Goal: Information Seeking & Learning: Learn about a topic

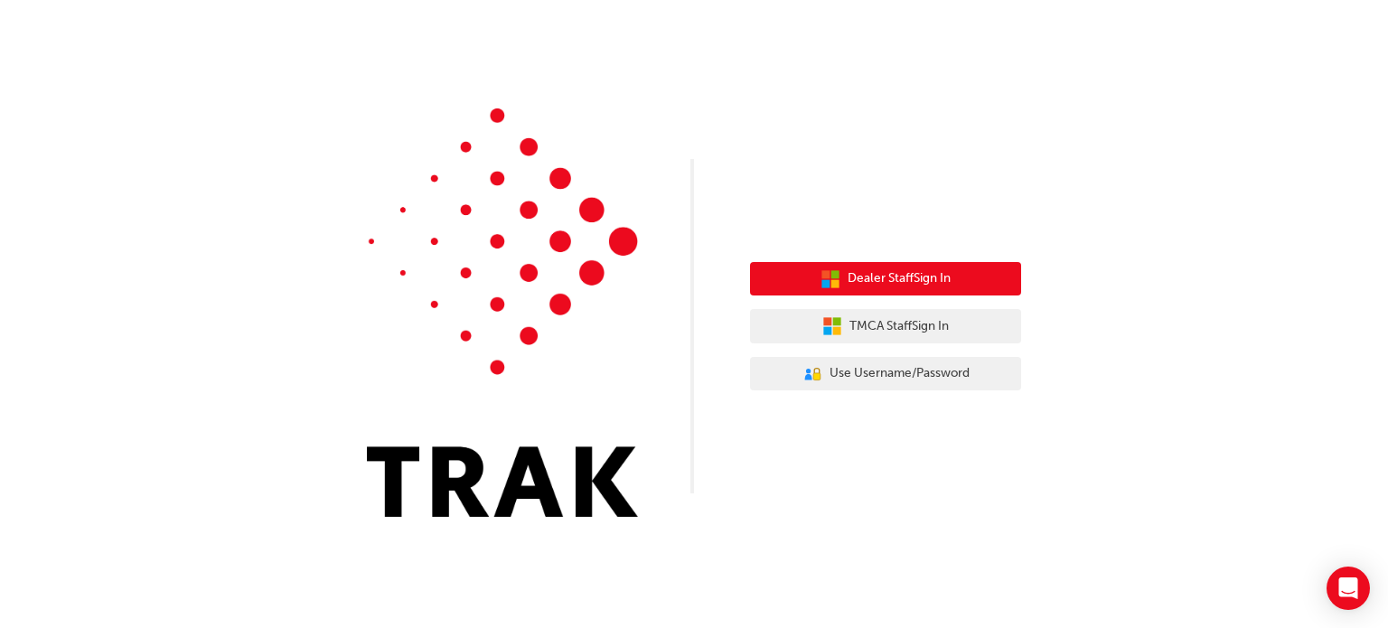
click at [864, 280] on span "Dealer Staff Sign In" at bounding box center [899, 278] width 103 height 21
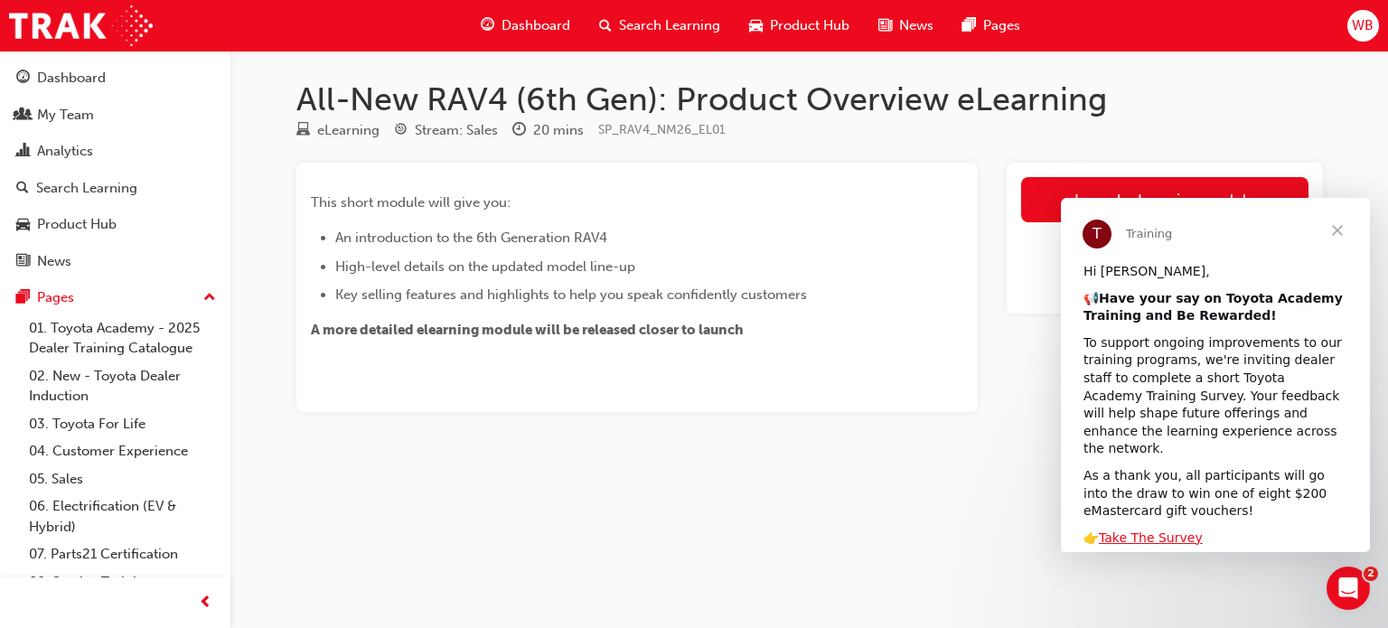
click at [1340, 231] on span "Close" at bounding box center [1337, 230] width 65 height 65
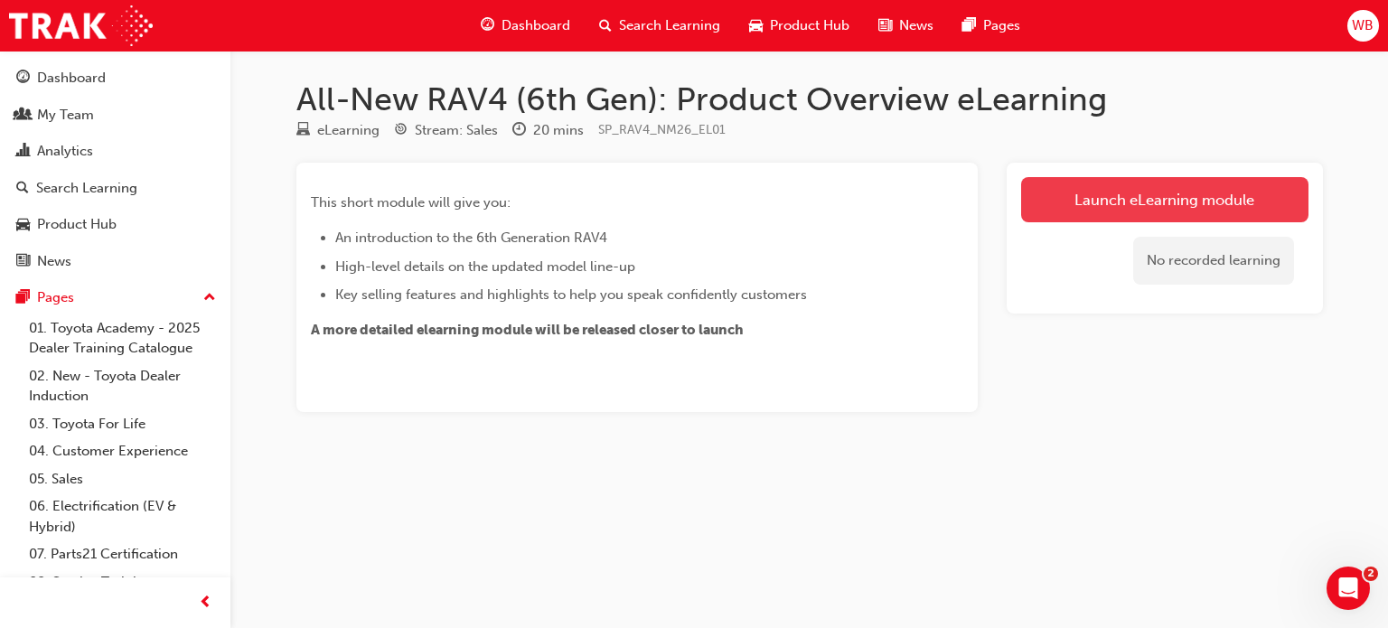
click at [1176, 195] on link "Launch eLearning module" at bounding box center [1164, 199] width 287 height 45
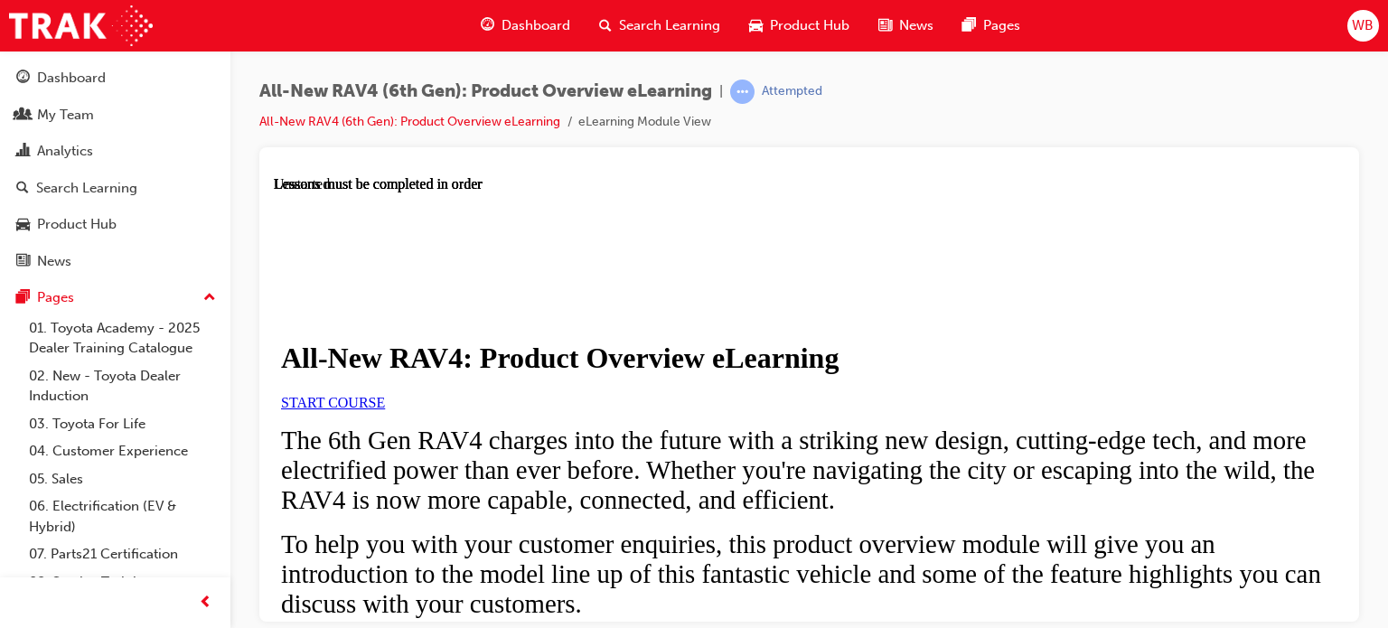
scroll to position [181, 0]
click at [385, 394] on link "START COURSE" at bounding box center [333, 401] width 104 height 15
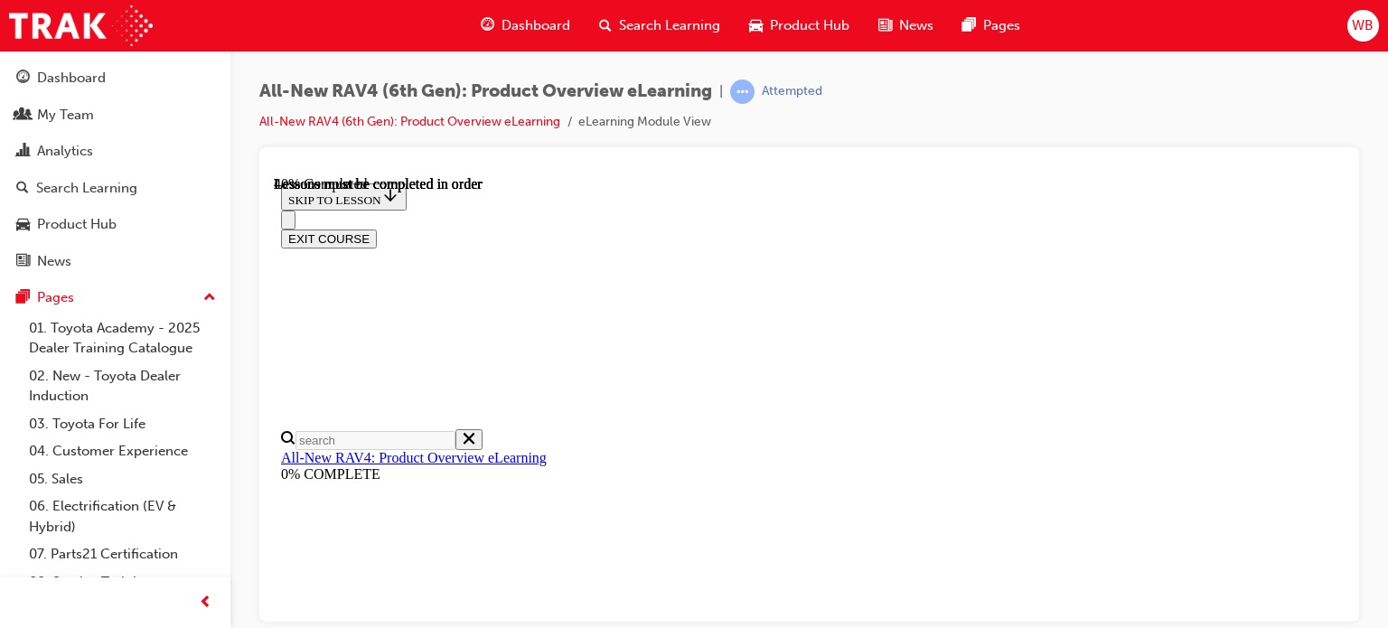
scroll to position [1689, 0]
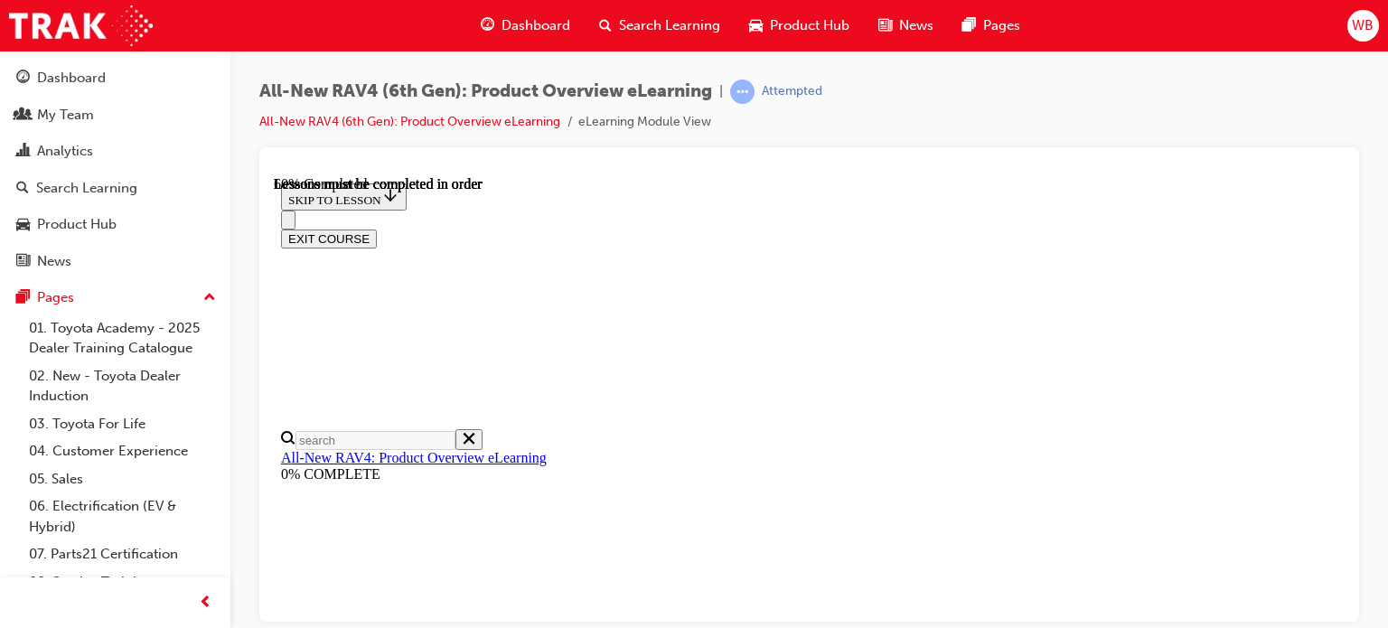
scroll to position [2231, 0]
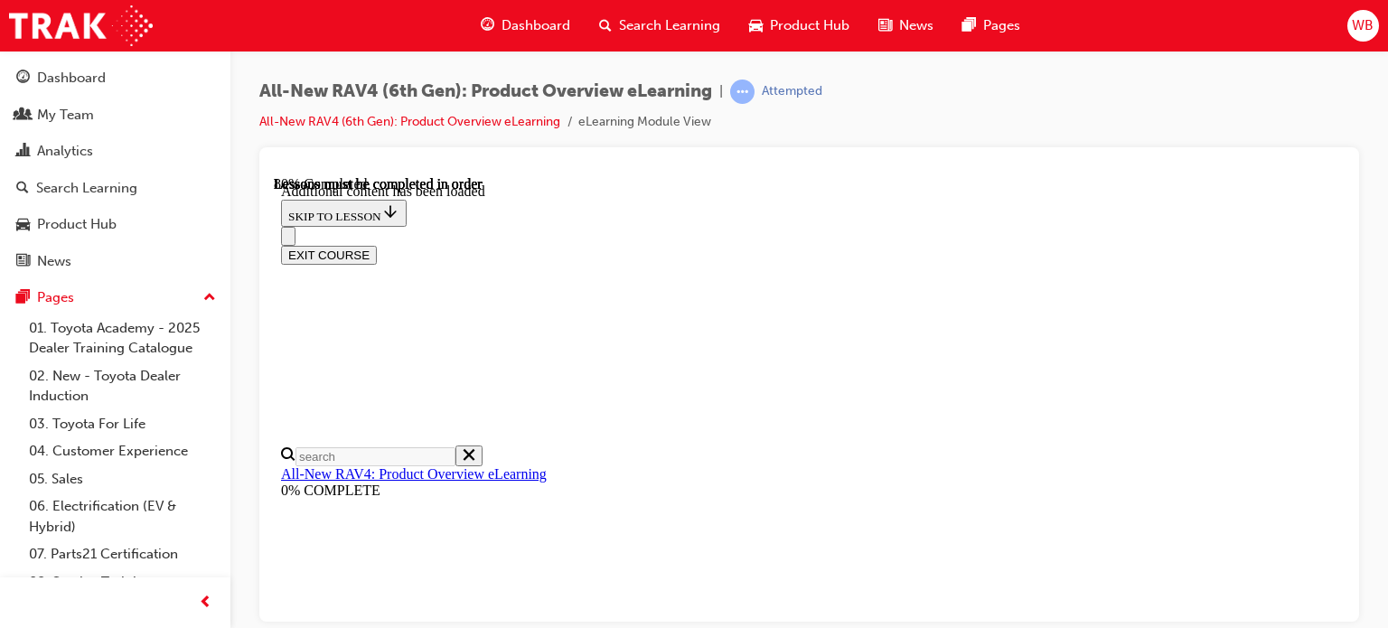
scroll to position [2631, 0]
click at [988, 115] on div "All-New RAV4 (6th Gen): Product Overview eLearning | Attempted All-New RAV4 (6t…" at bounding box center [809, 114] width 1100 height 68
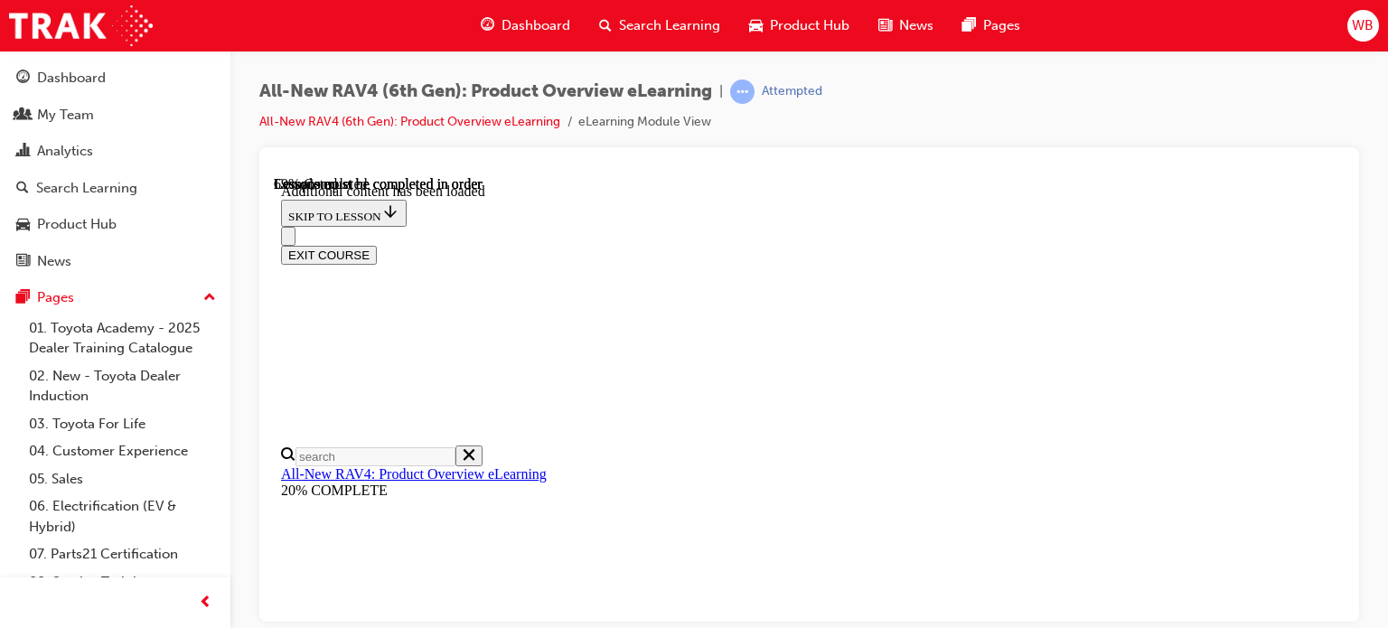
scroll to position [2351, 0]
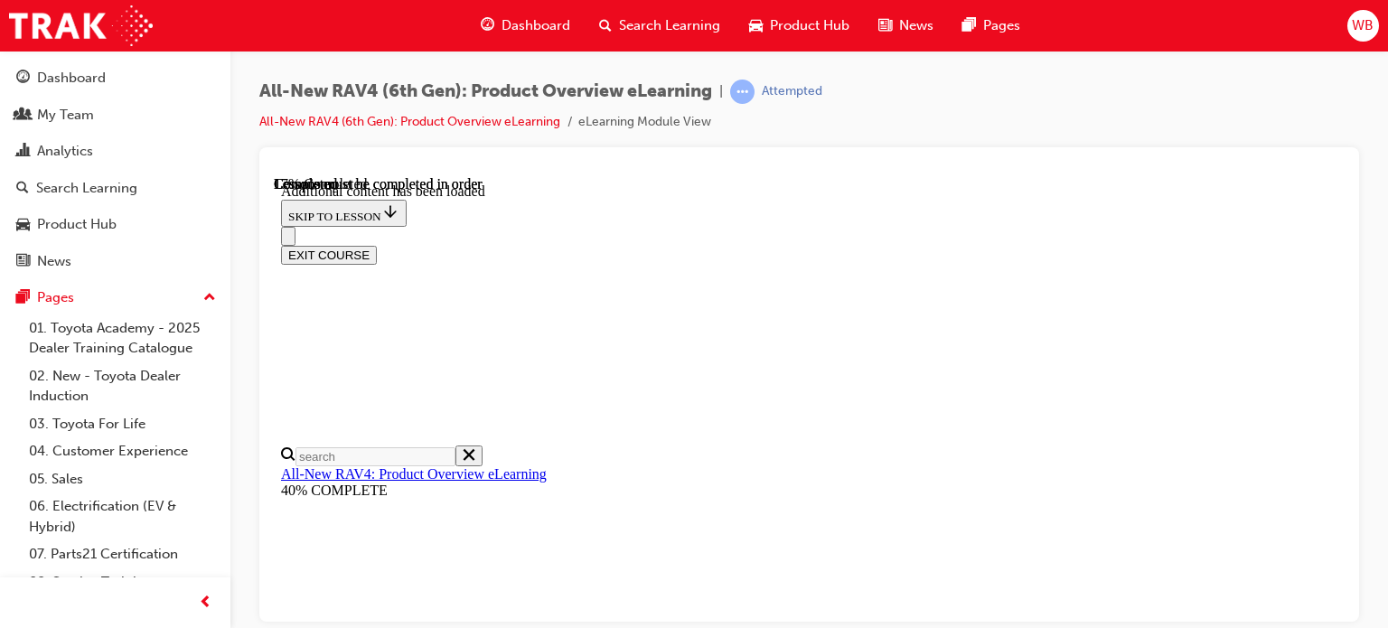
scroll to position [262, 0]
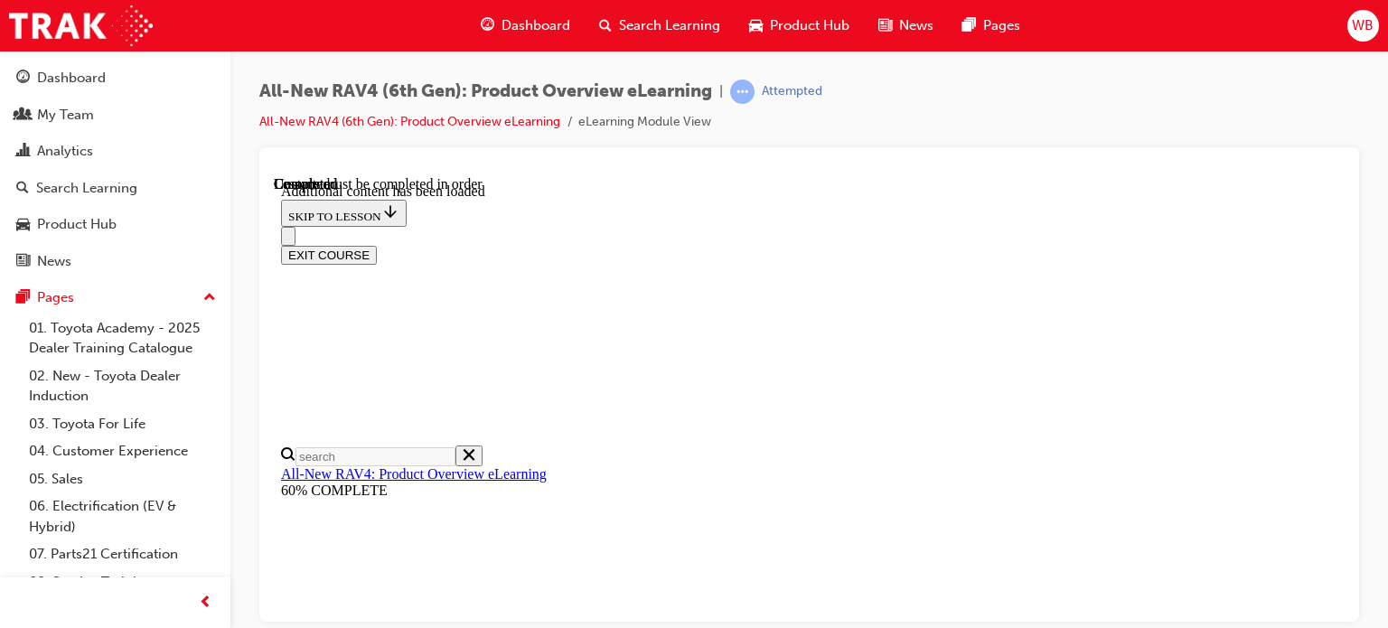
radio input "true"
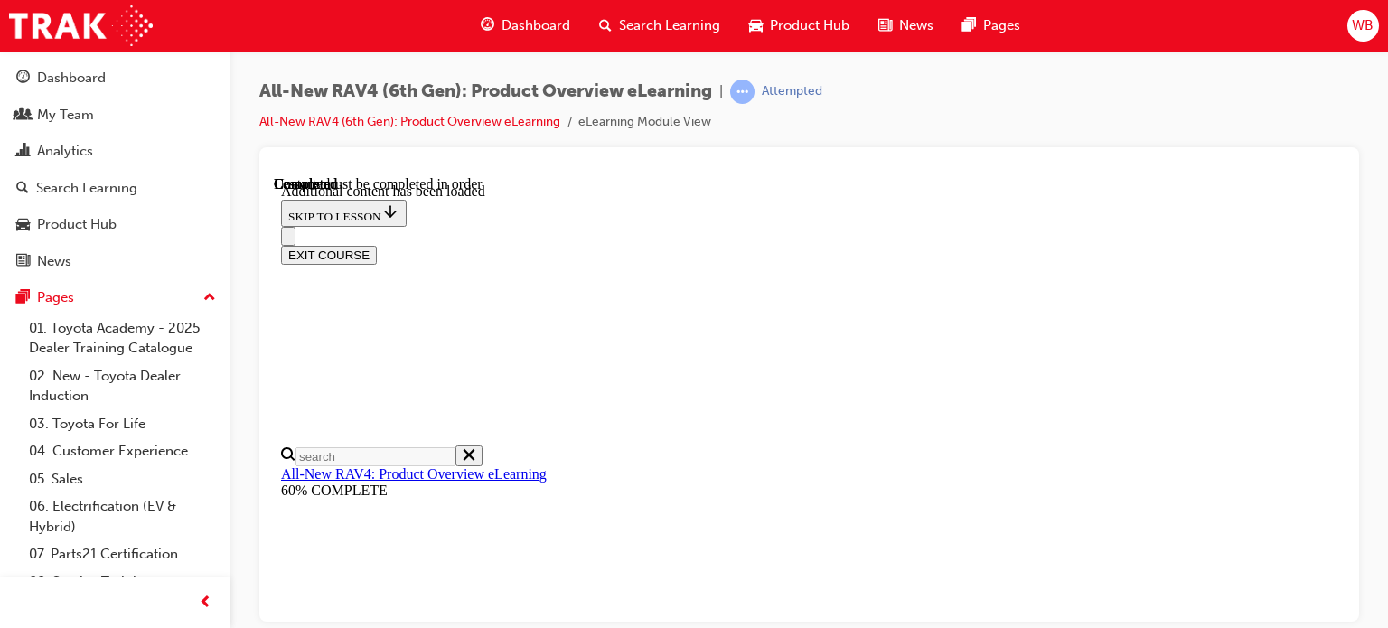
scroll to position [658, 0]
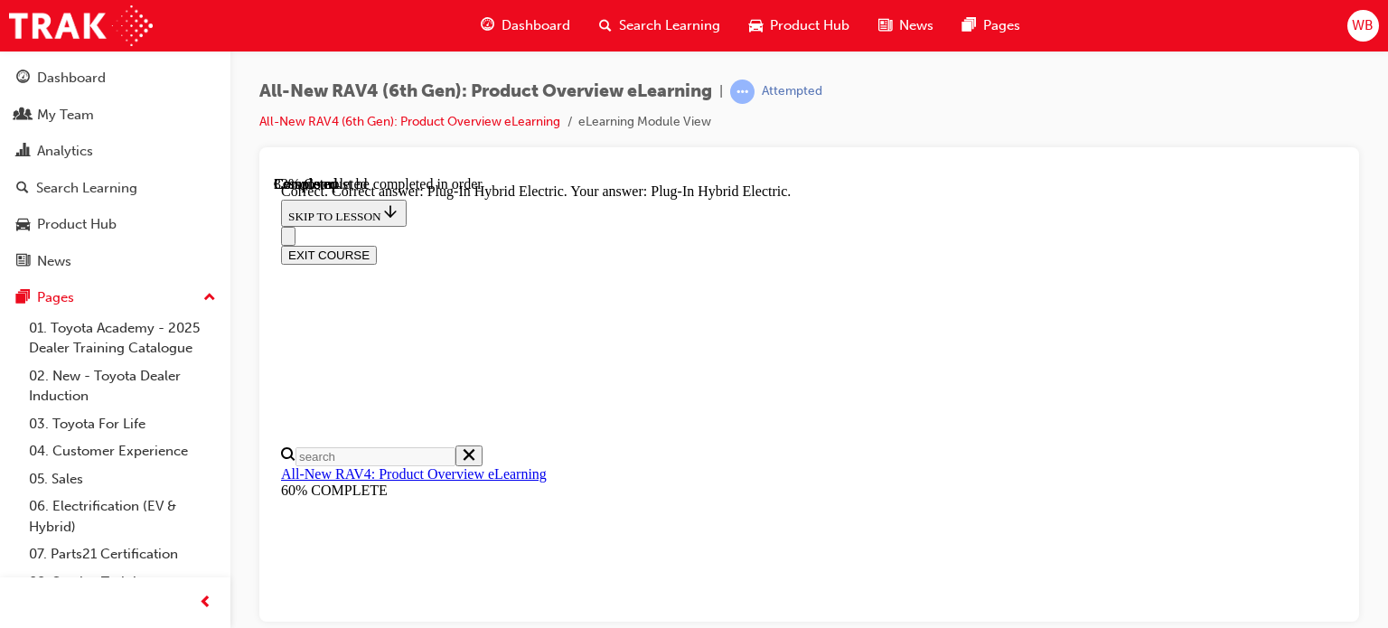
radio input "true"
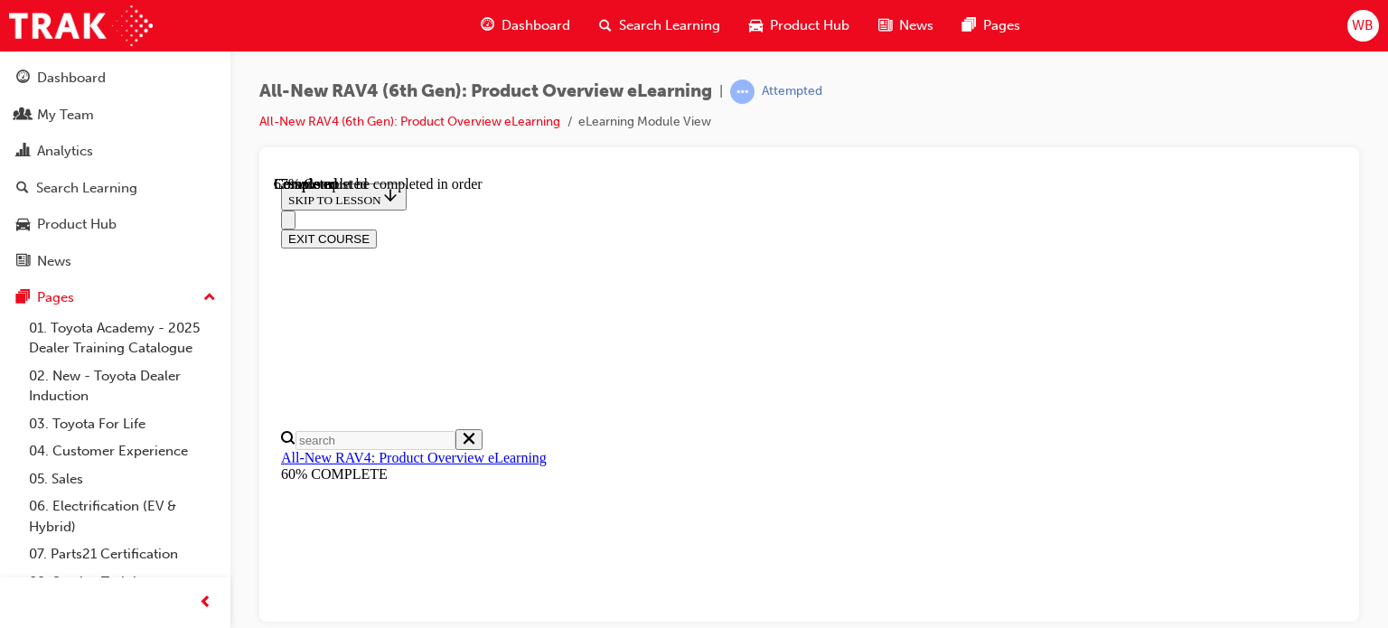
scroll to position [560, 0]
checkbox input "true"
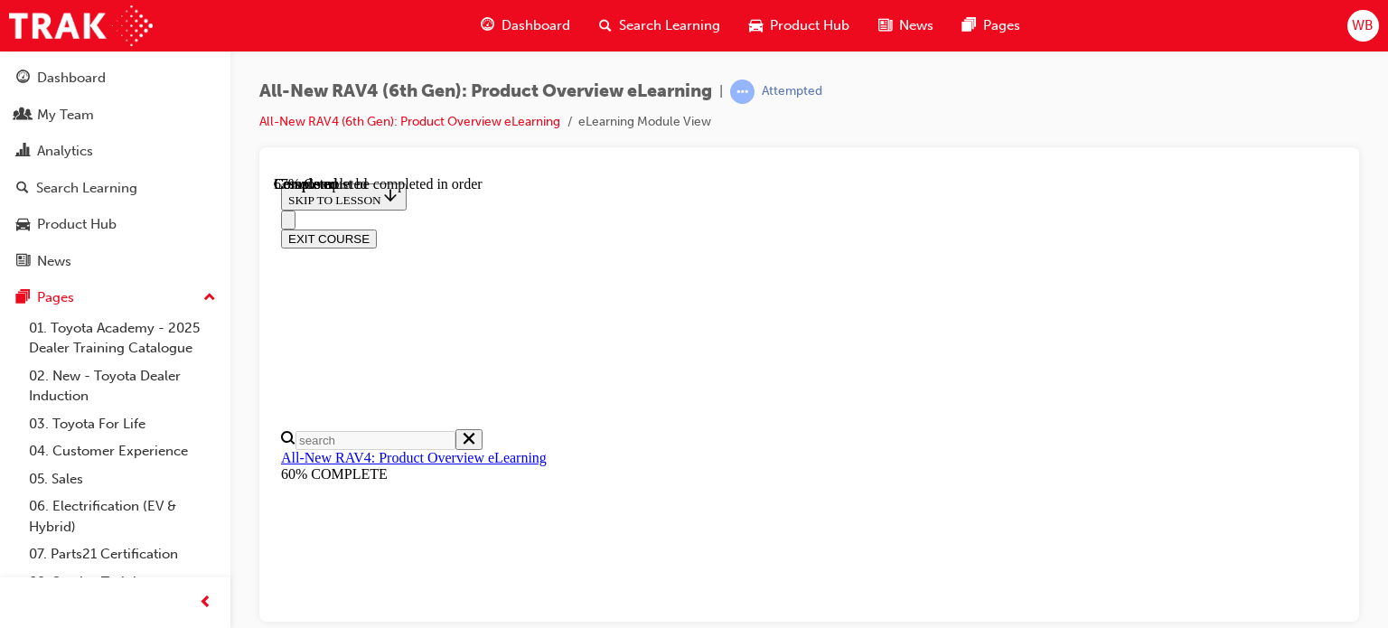
checkbox input "true"
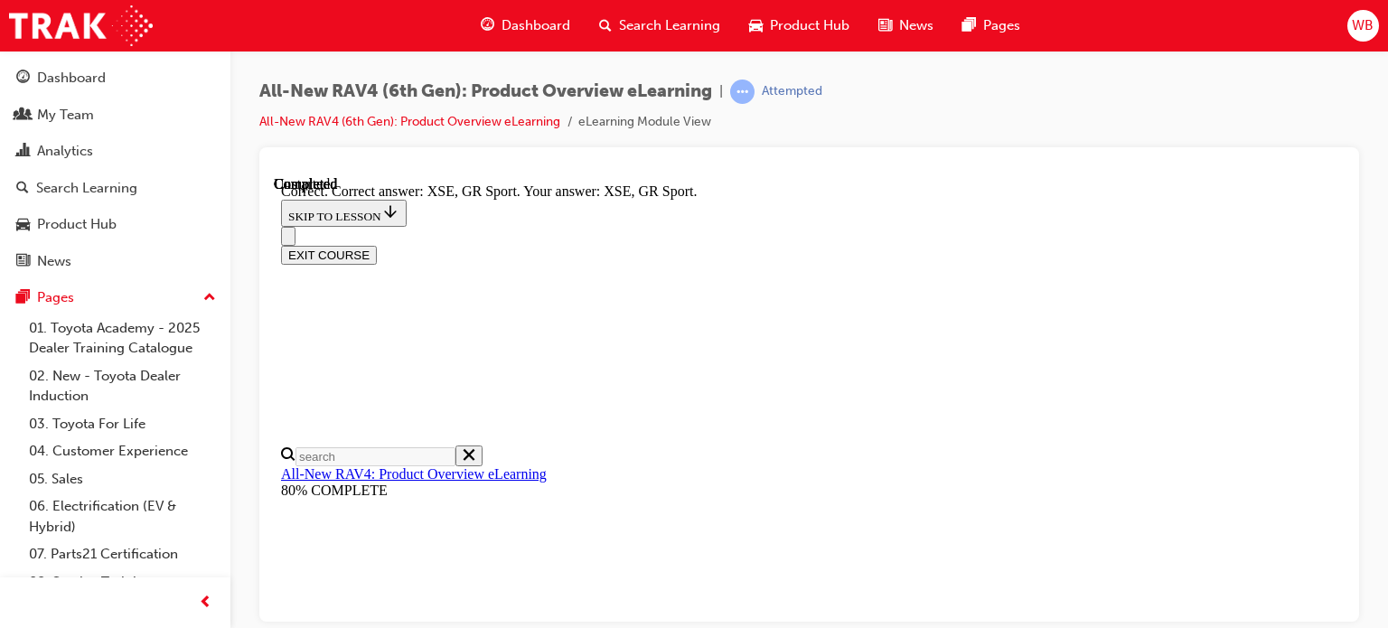
scroll to position [828, 0]
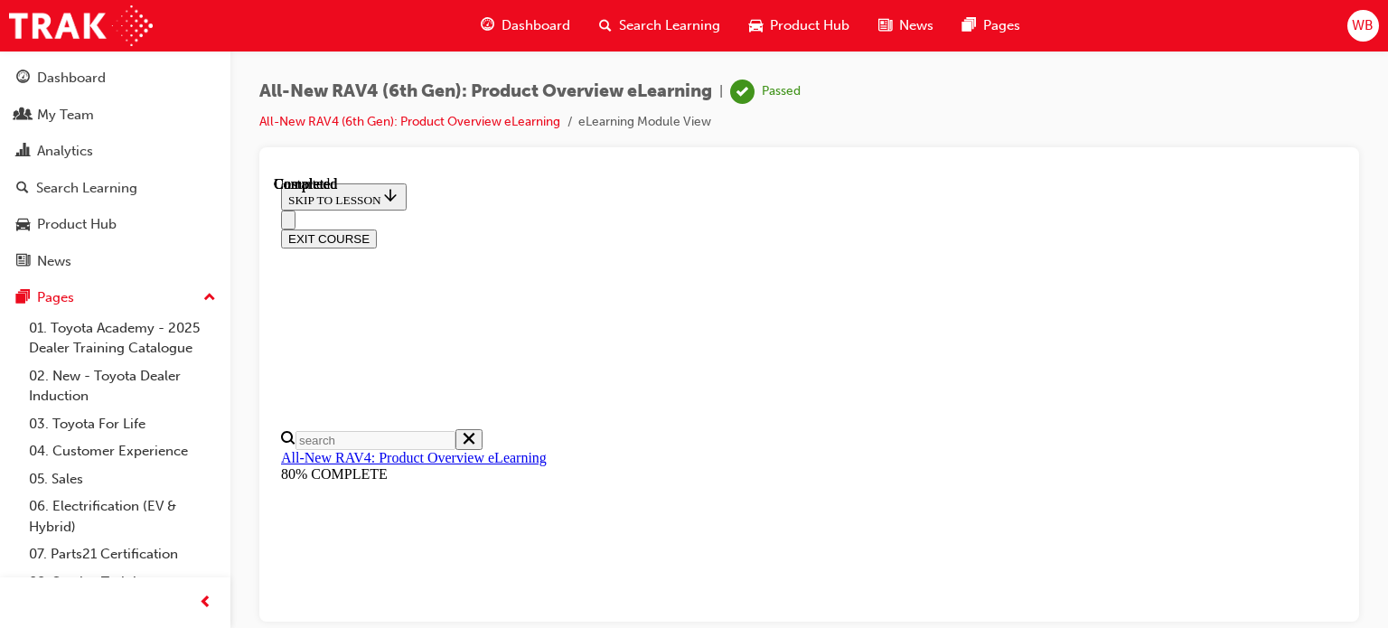
scroll to position [548, 0]
click at [377, 229] on button "EXIT COURSE" at bounding box center [329, 238] width 96 height 19
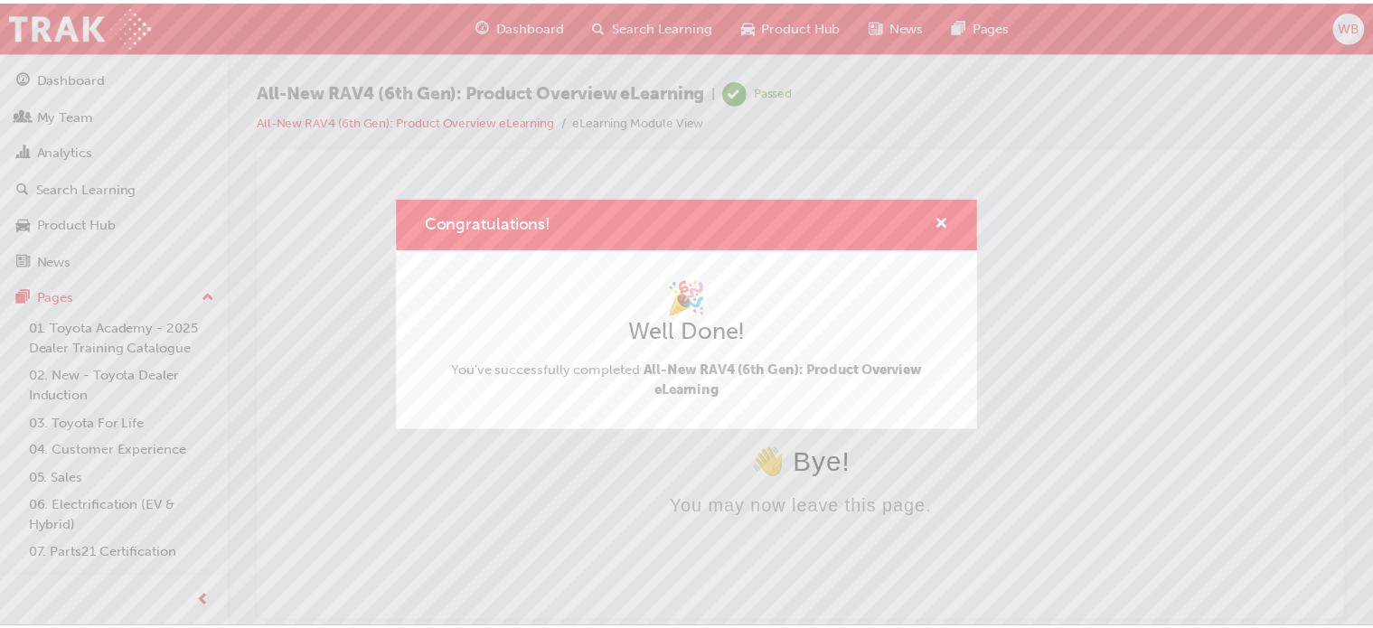
scroll to position [0, 0]
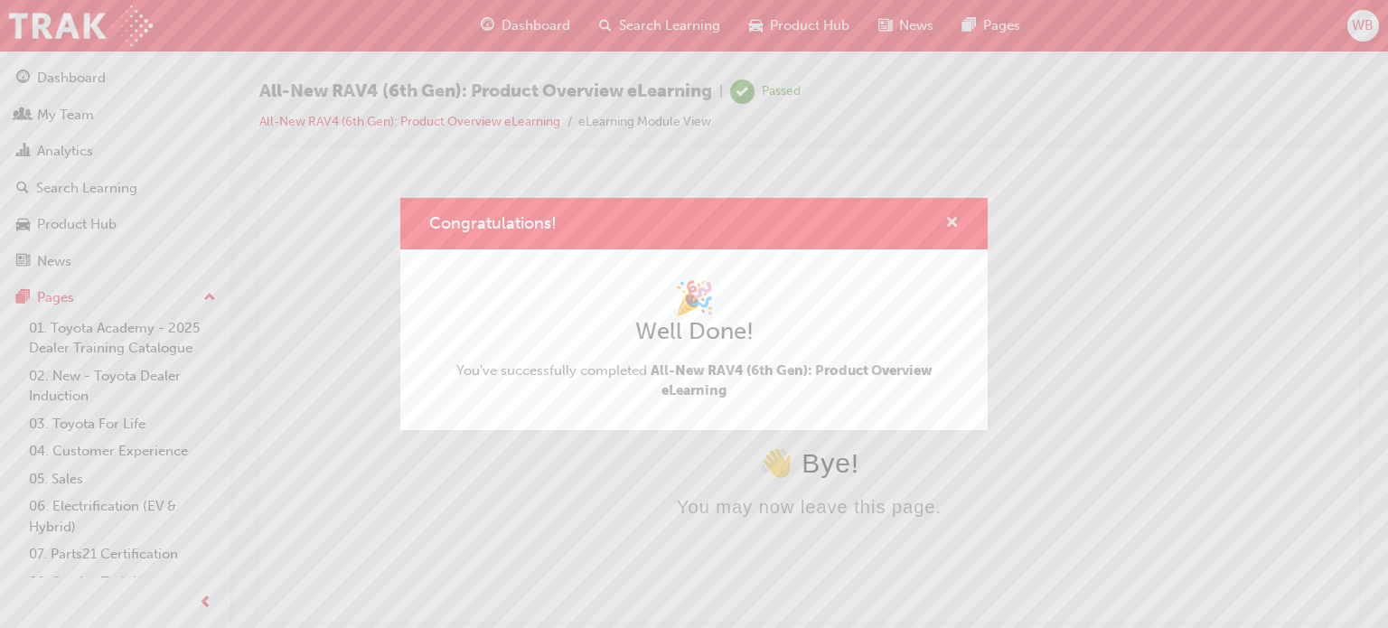
click at [954, 220] on span "cross-icon" at bounding box center [952, 224] width 14 height 16
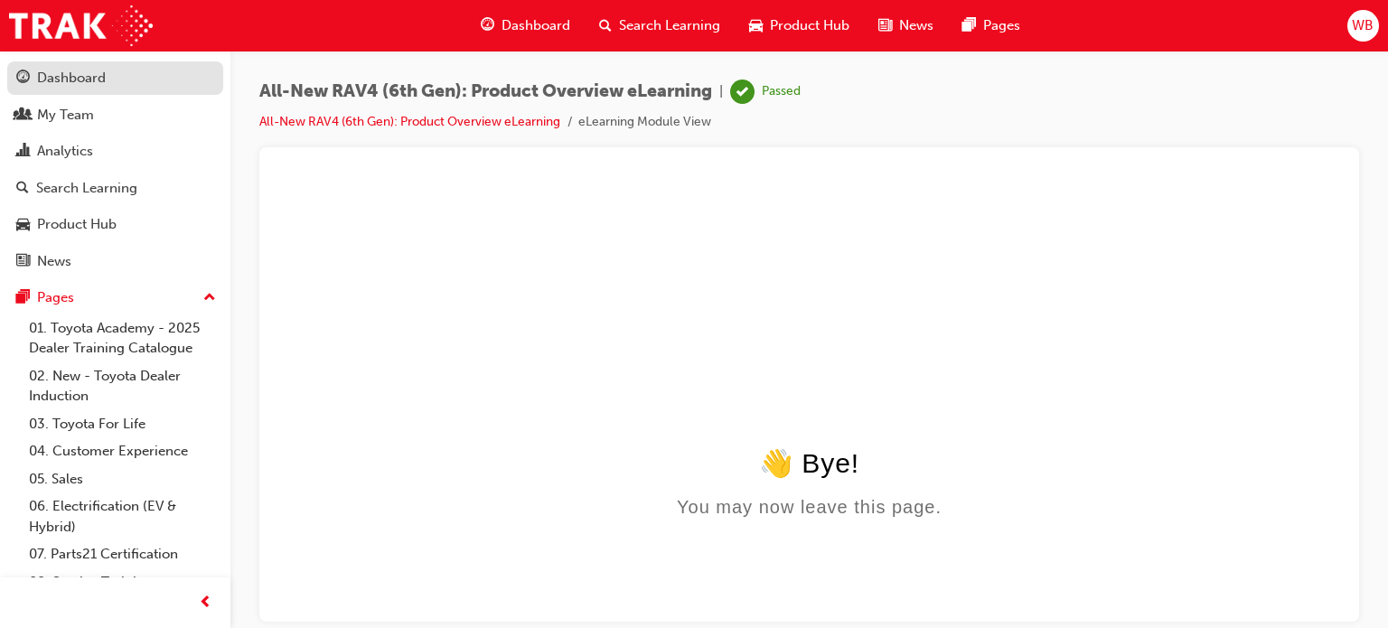
click at [70, 76] on div "Dashboard" at bounding box center [71, 78] width 69 height 21
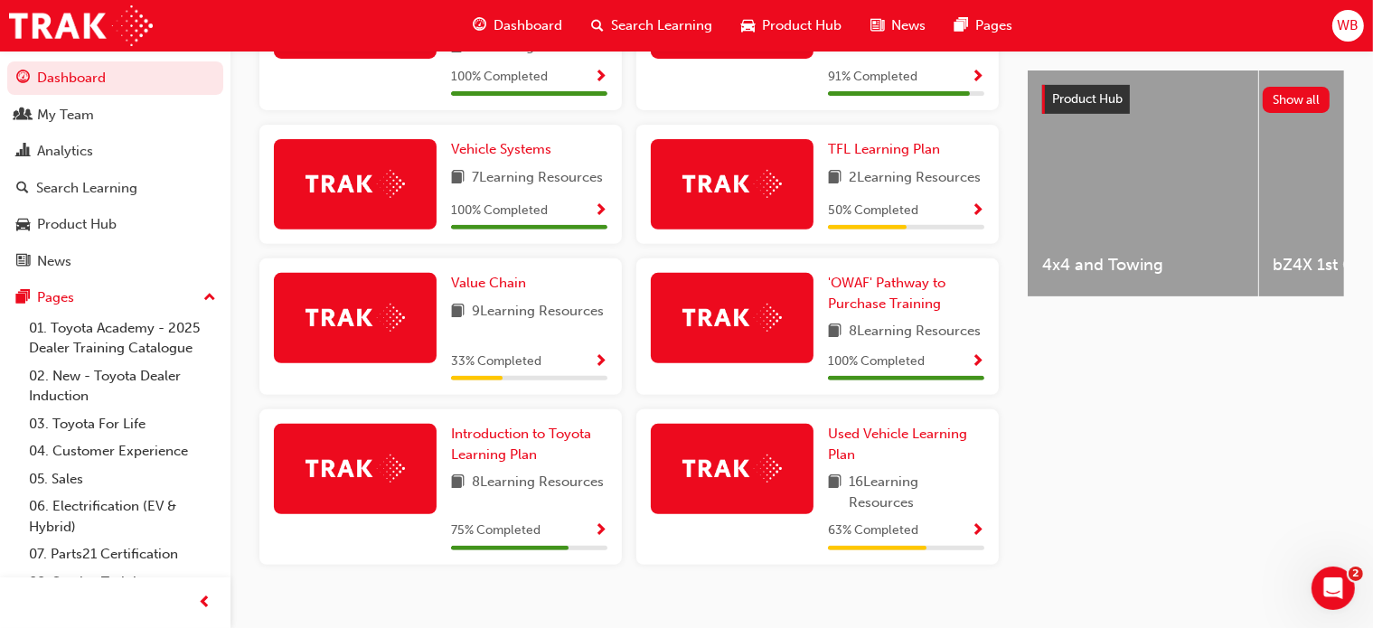
scroll to position [723, 0]
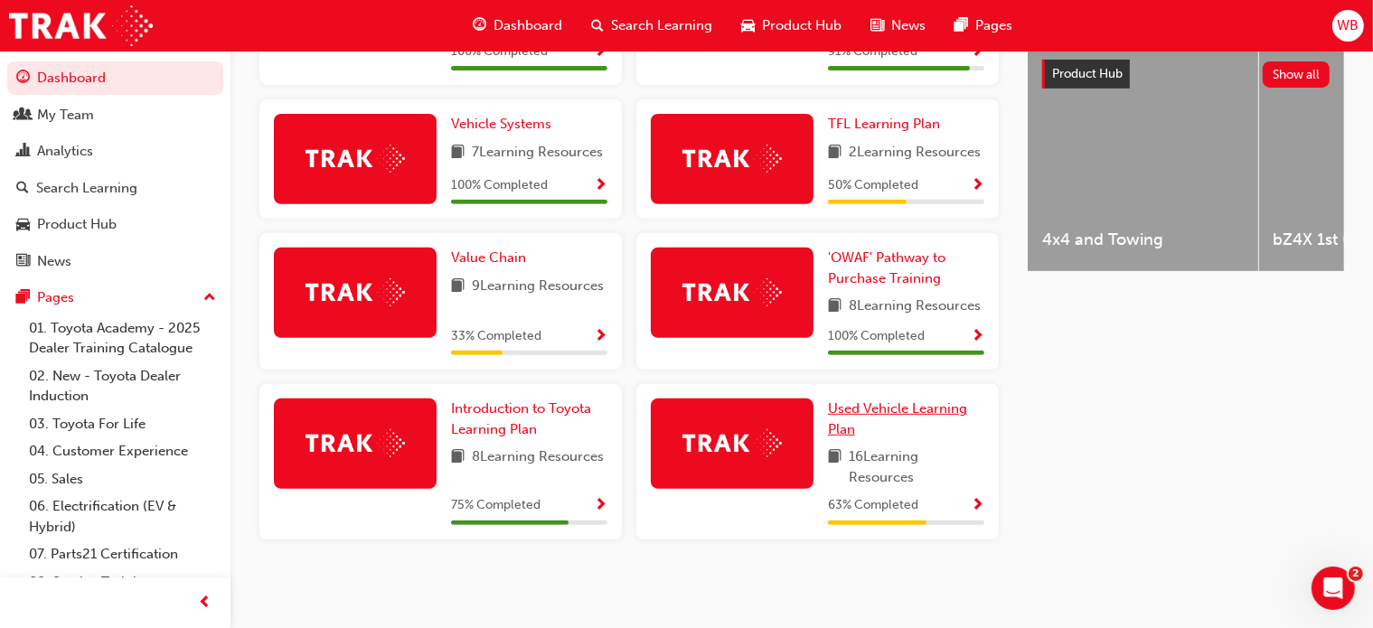
click at [882, 408] on span "Used Vehicle Learning Plan" at bounding box center [897, 418] width 139 height 37
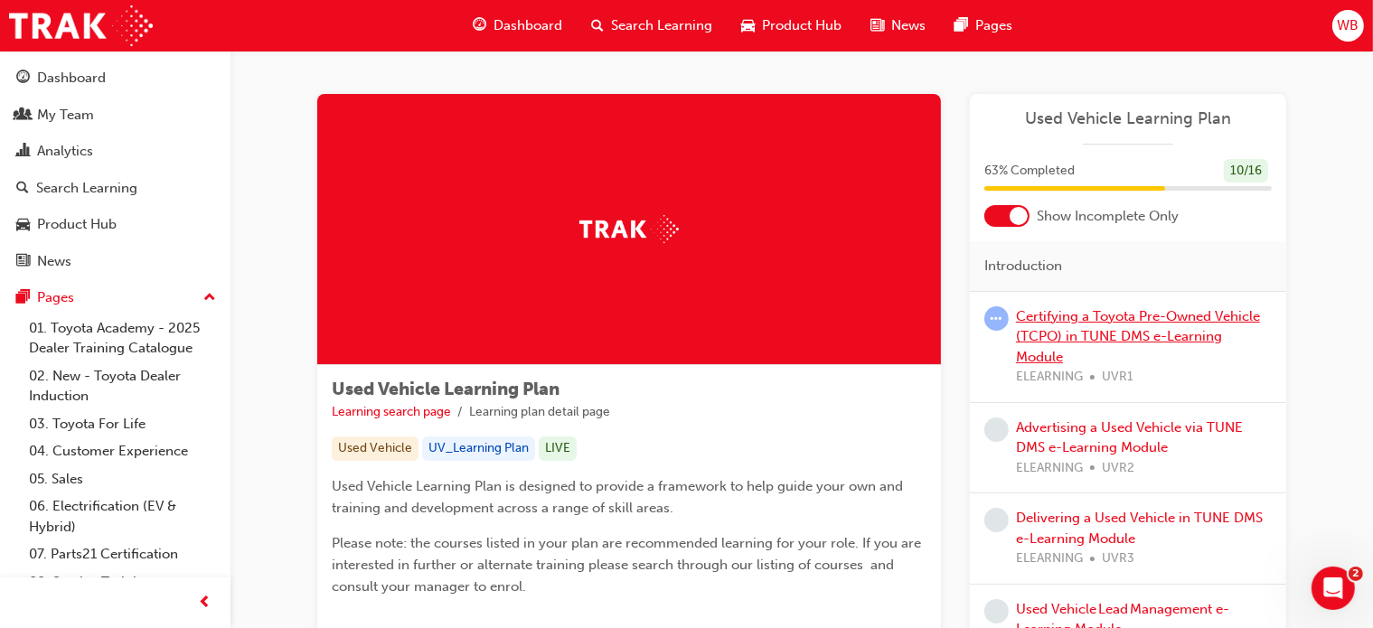
click at [1082, 317] on link "Certifying a Toyota Pre-Owned Vehicle (TCPO) in TUNE DMS e-Learning Module" at bounding box center [1138, 336] width 244 height 57
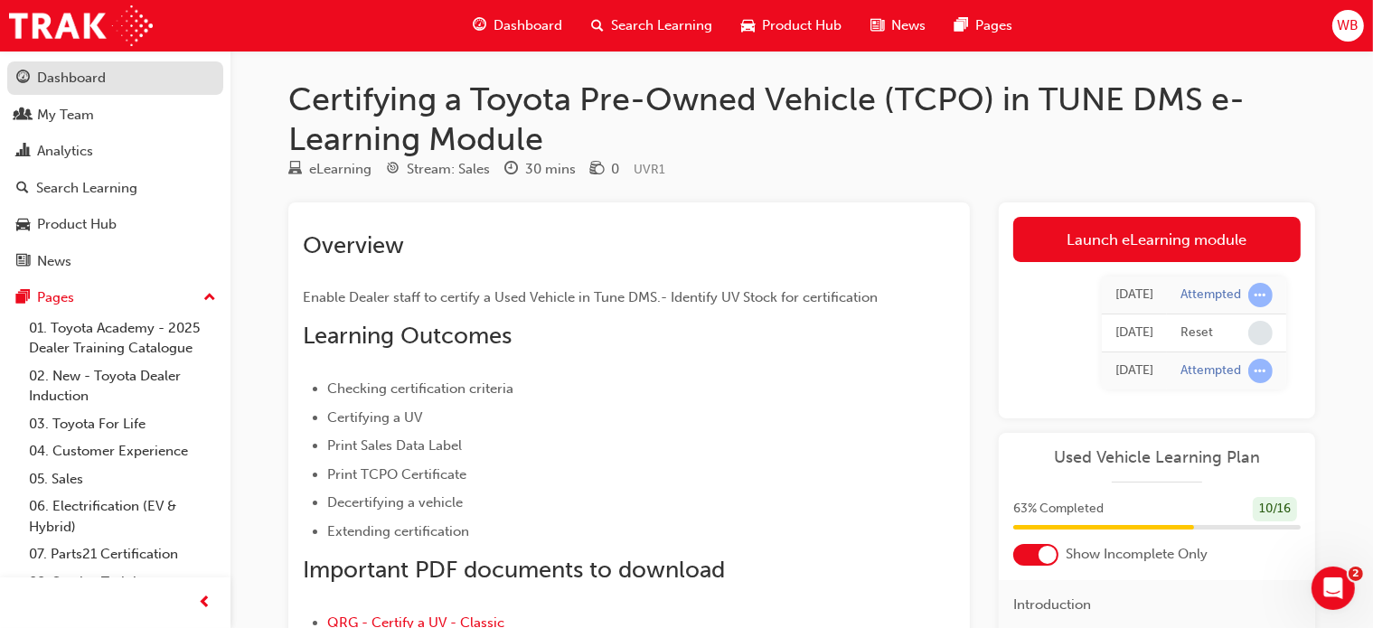
click at [70, 79] on div "Dashboard" at bounding box center [71, 78] width 69 height 21
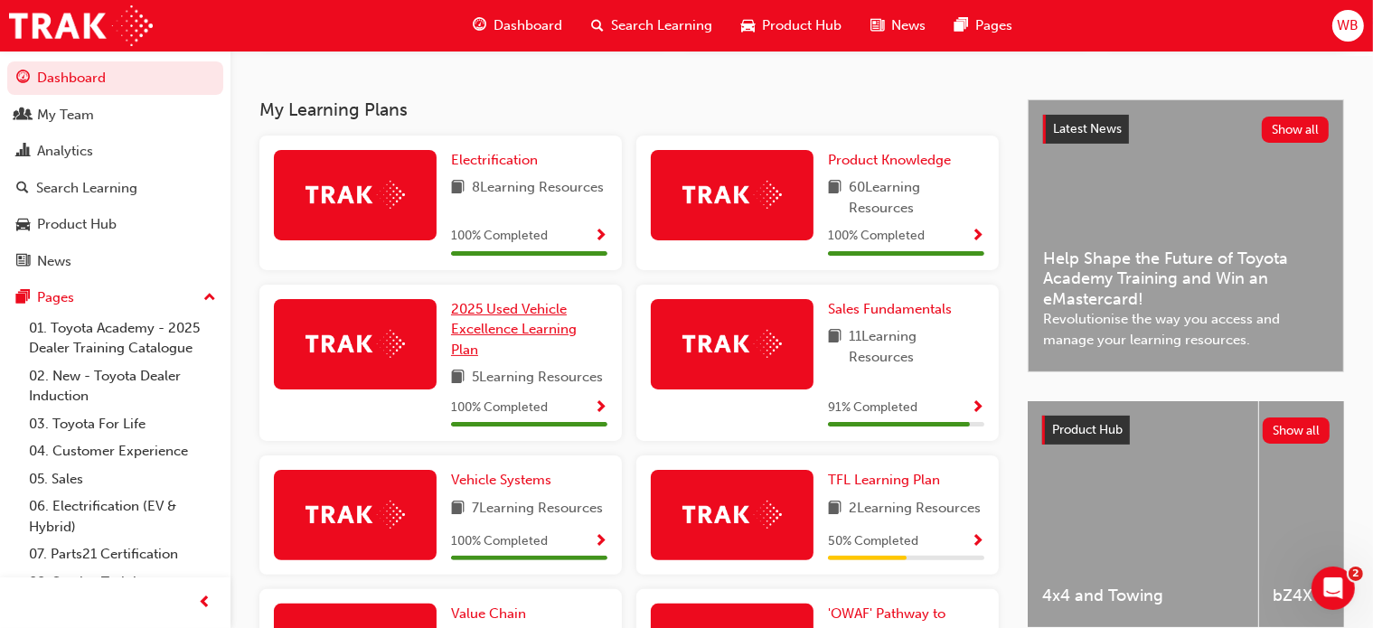
scroll to position [361, 0]
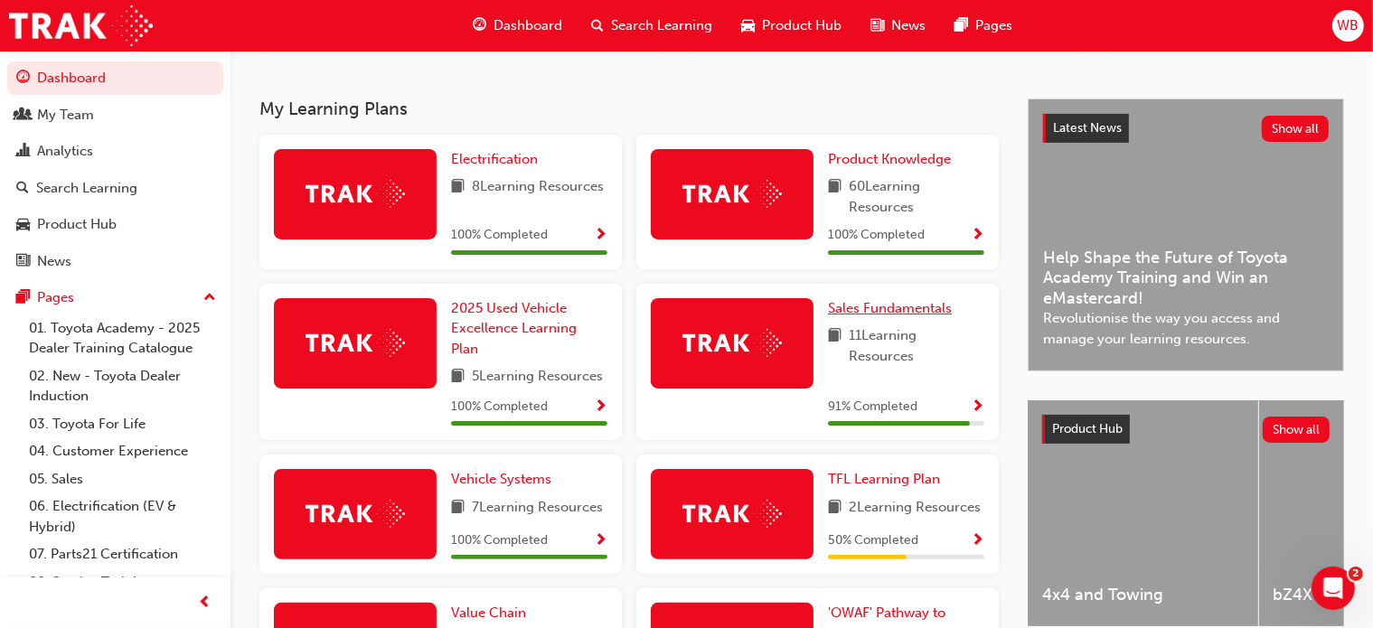
click at [880, 314] on span "Sales Fundamentals" at bounding box center [890, 308] width 124 height 16
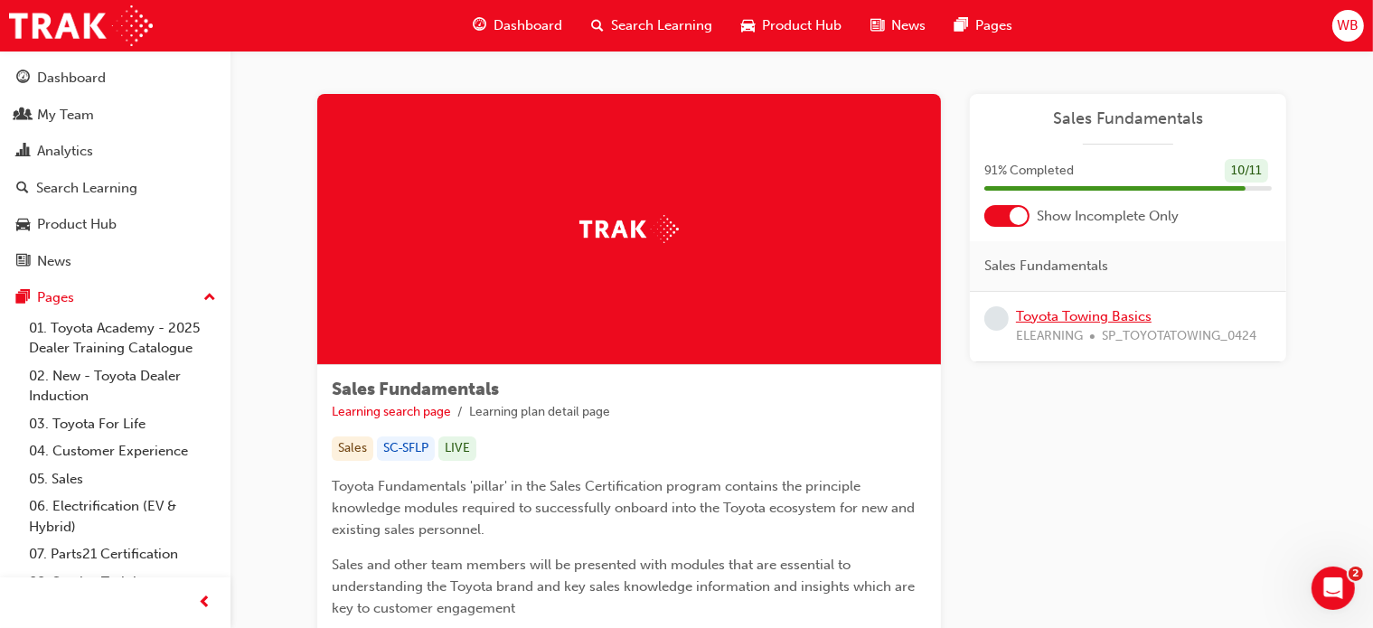
click at [1061, 314] on link "Toyota Towing Basics" at bounding box center [1084, 316] width 136 height 16
